Goal: Information Seeking & Learning: Find contact information

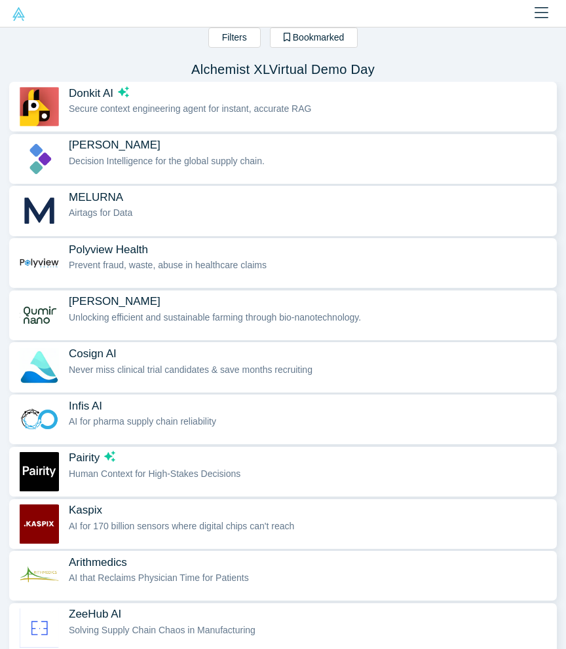
click at [541, 17] on icon "Close" at bounding box center [541, 13] width 14 height 16
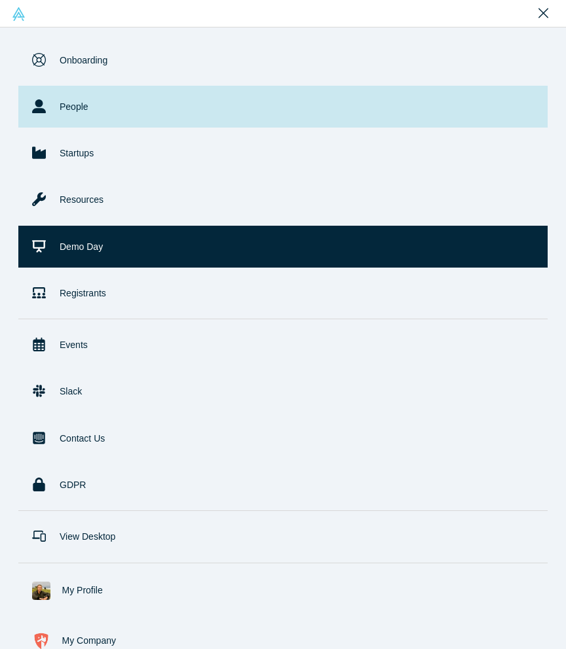
click at [77, 105] on link "People" at bounding box center [282, 107] width 529 height 42
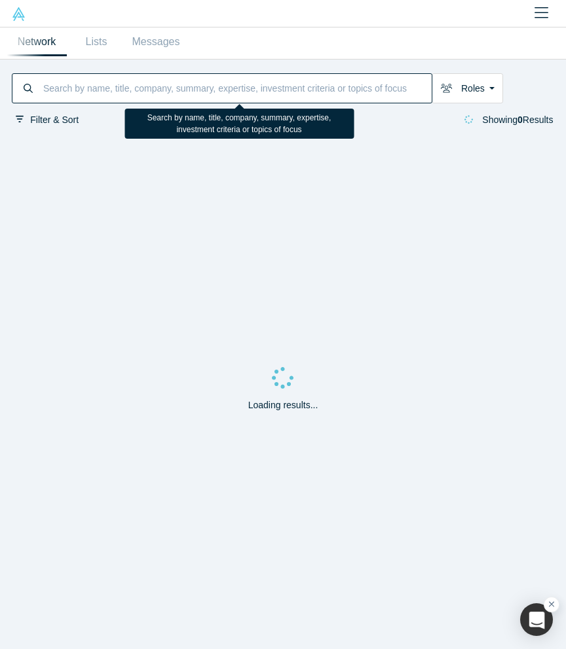
click at [264, 84] on input at bounding box center [236, 88] width 389 height 26
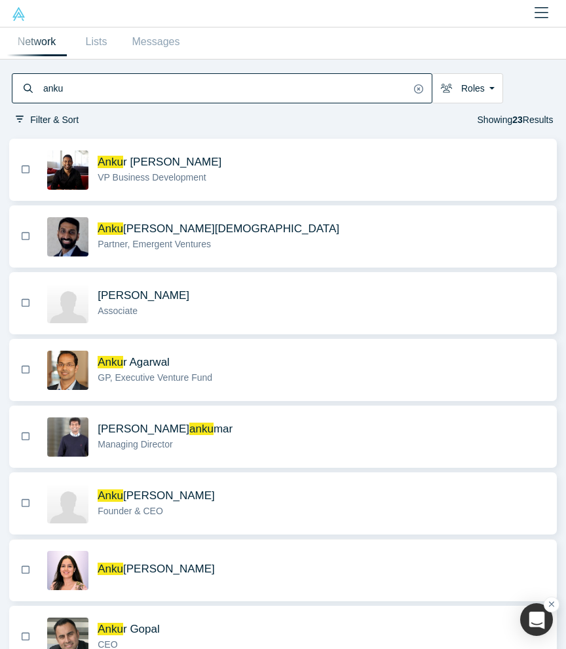
type input "anku"
click at [150, 577] on div "[PERSON_NAME]" at bounding box center [322, 570] width 448 height 16
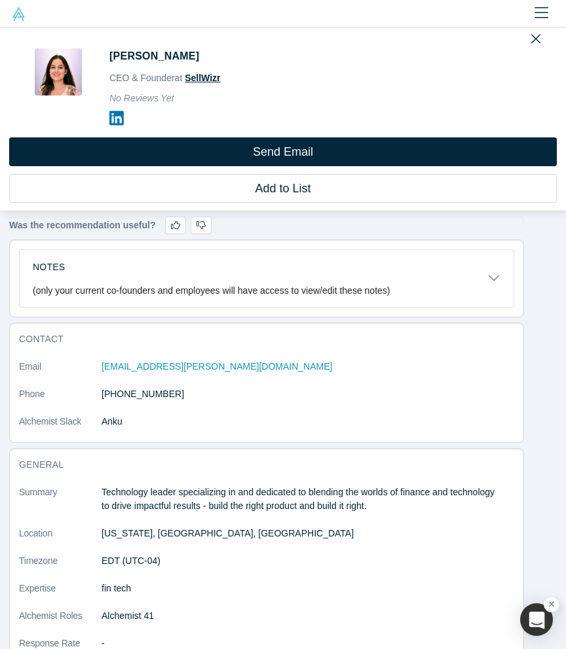
click at [209, 81] on span "SellWizr" at bounding box center [202, 78] width 35 height 10
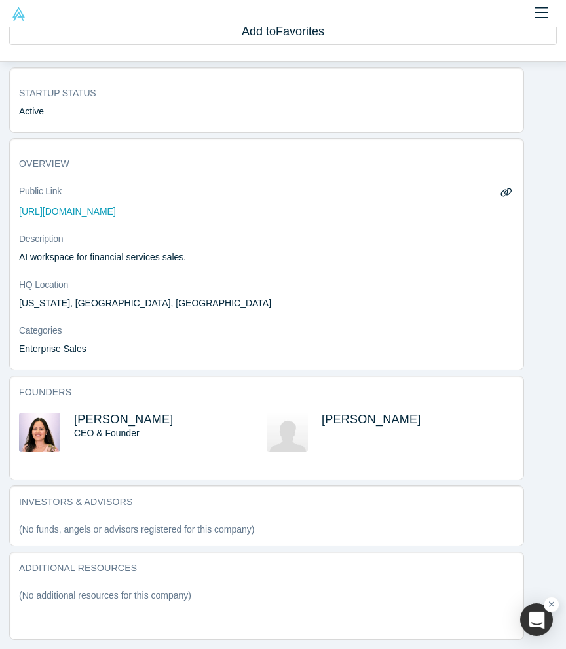
scroll to position [97, 0]
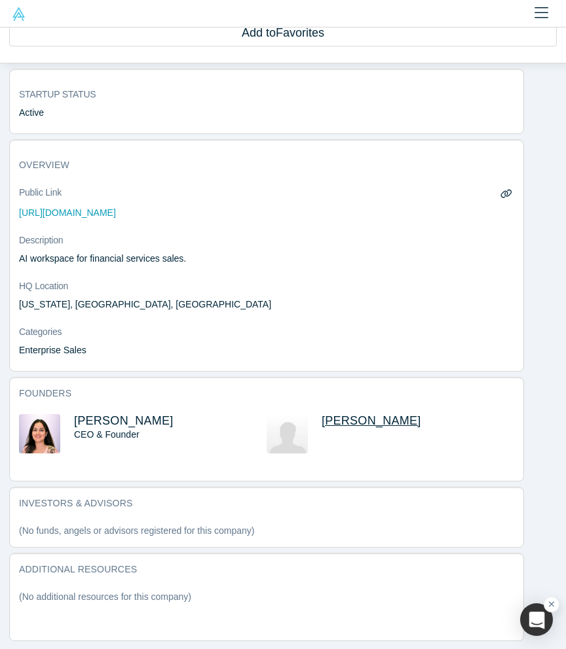
click at [348, 417] on span "[PERSON_NAME]" at bounding box center [370, 420] width 99 height 13
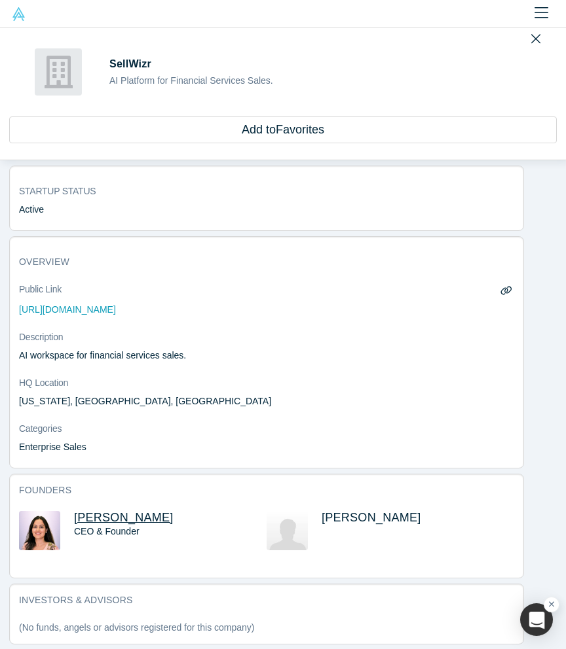
click at [127, 519] on span "[PERSON_NAME]" at bounding box center [123, 517] width 99 height 13
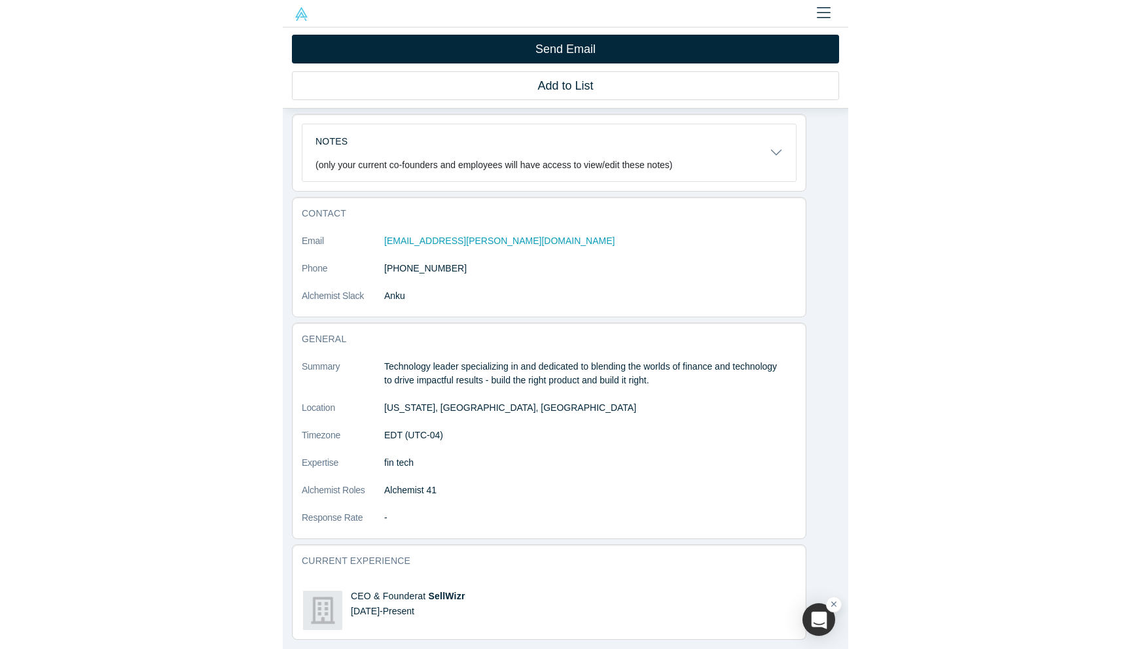
scroll to position [103, 0]
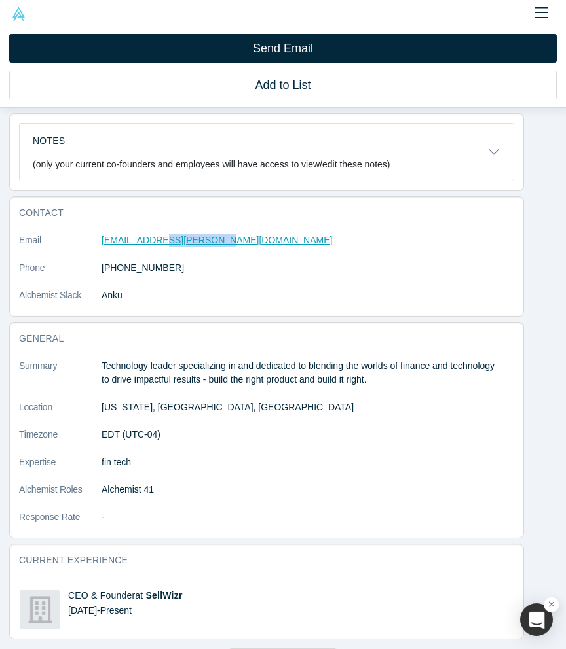
drag, startPoint x: 209, startPoint y: 240, endPoint x: 158, endPoint y: 243, distance: 51.2
click at [158, 243] on dd "[EMAIL_ADDRESS][PERSON_NAME][DOMAIN_NAME]" at bounding box center [298, 241] width 394 height 14
copy link "[DOMAIN_NAME]"
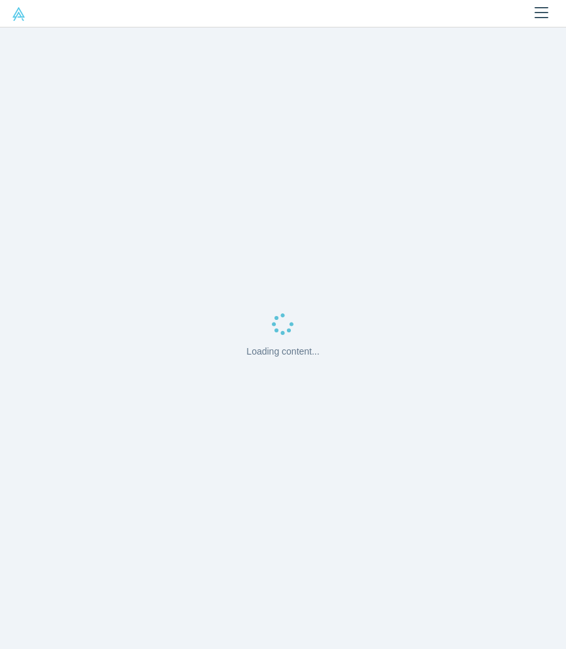
click at [535, 13] on icon "Close" at bounding box center [541, 12] width 14 height 11
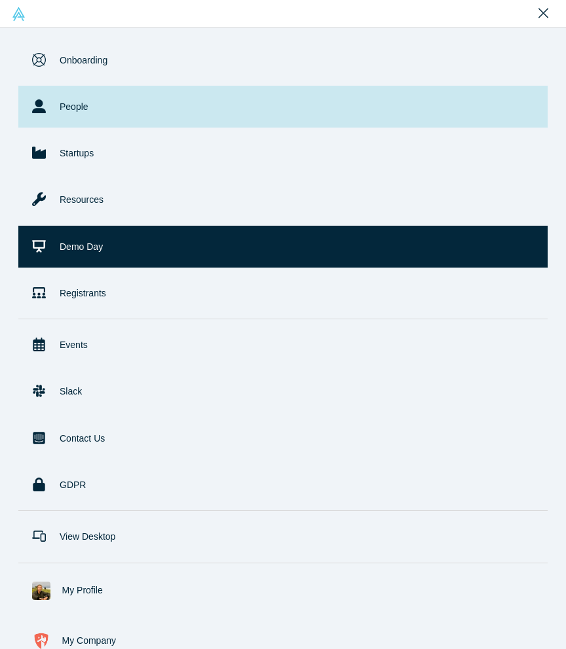
click at [164, 94] on link "People" at bounding box center [282, 107] width 529 height 42
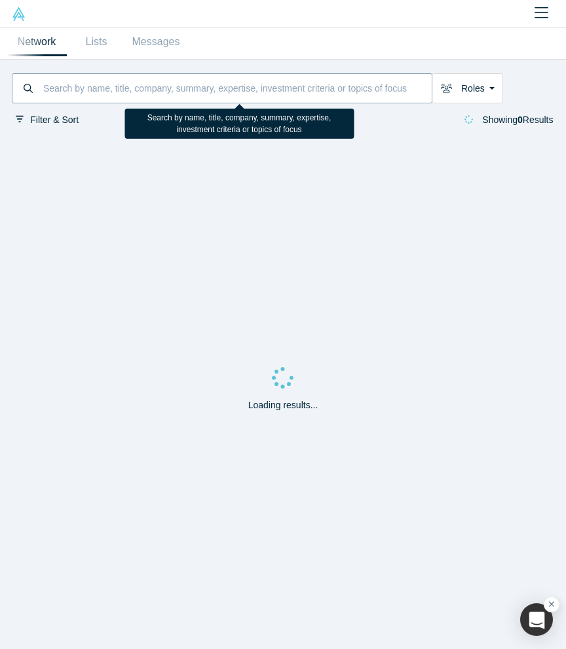
click at [152, 98] on input at bounding box center [236, 88] width 389 height 26
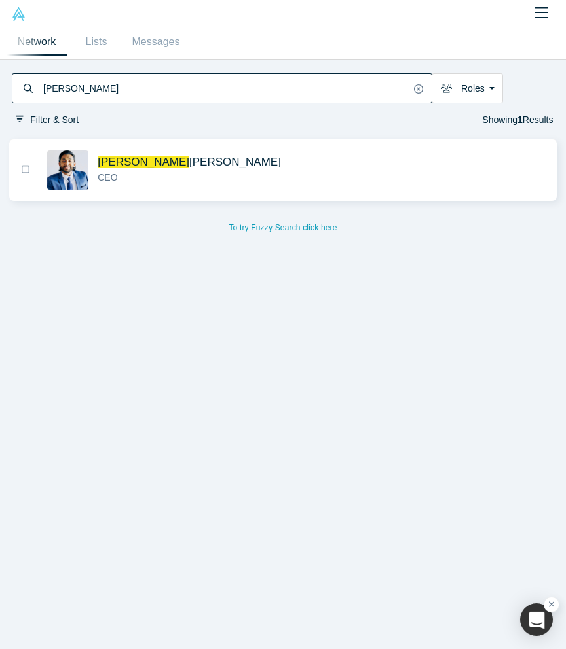
type input "idicula"
click at [58, 175] on img "button" at bounding box center [67, 170] width 41 height 39
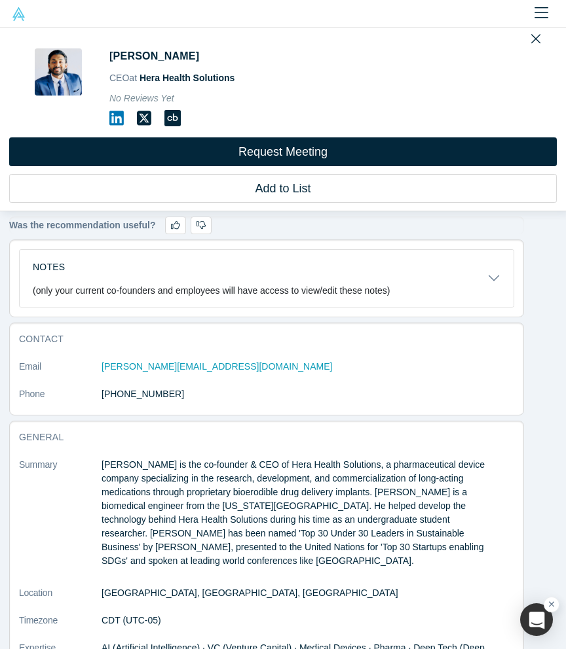
click at [113, 118] on icon at bounding box center [116, 118] width 14 height 16
